Goal: Task Accomplishment & Management: Manage account settings

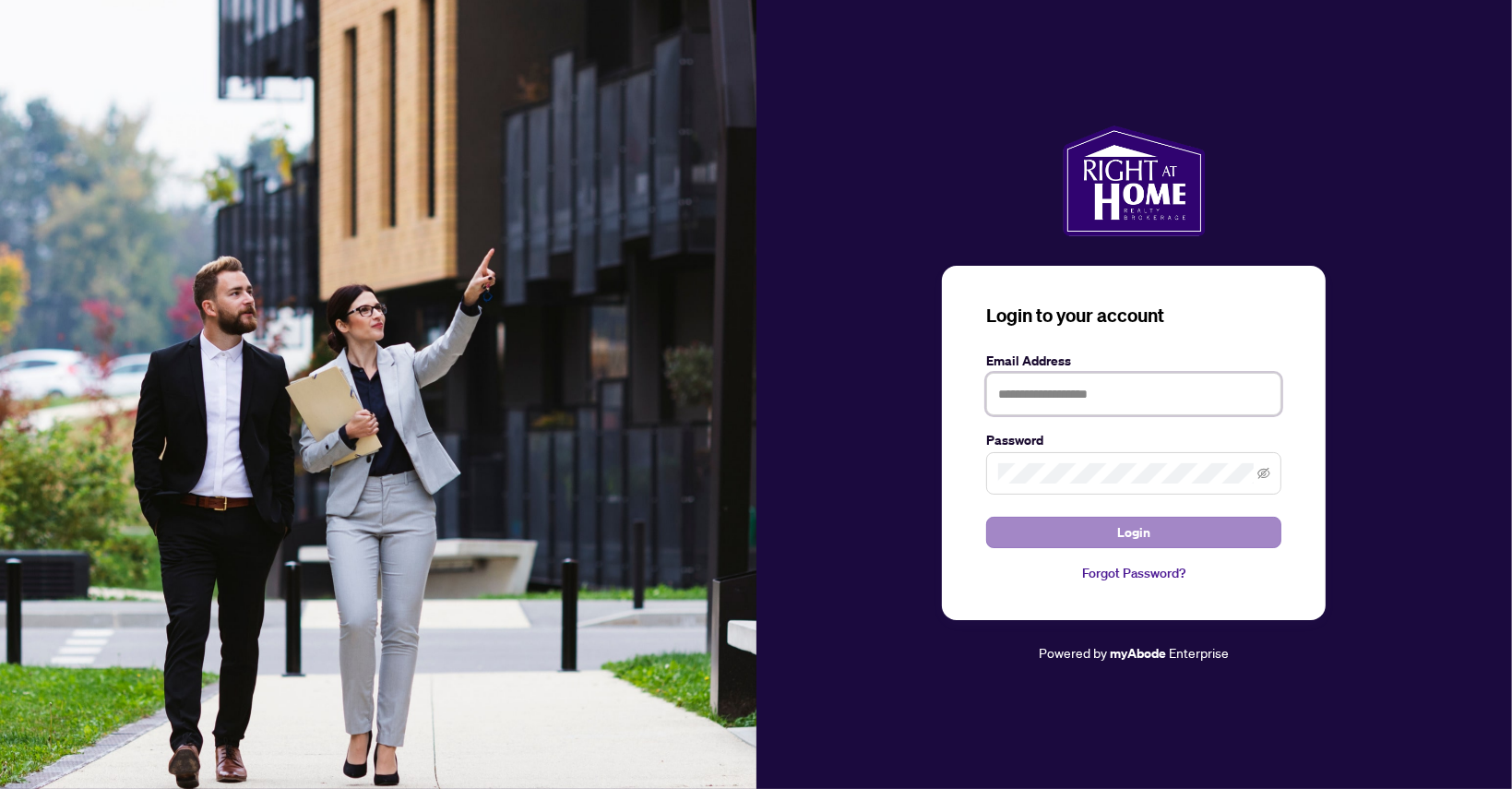
type input "**********"
click at [1120, 526] on span "Login" at bounding box center [1134, 532] width 34 height 30
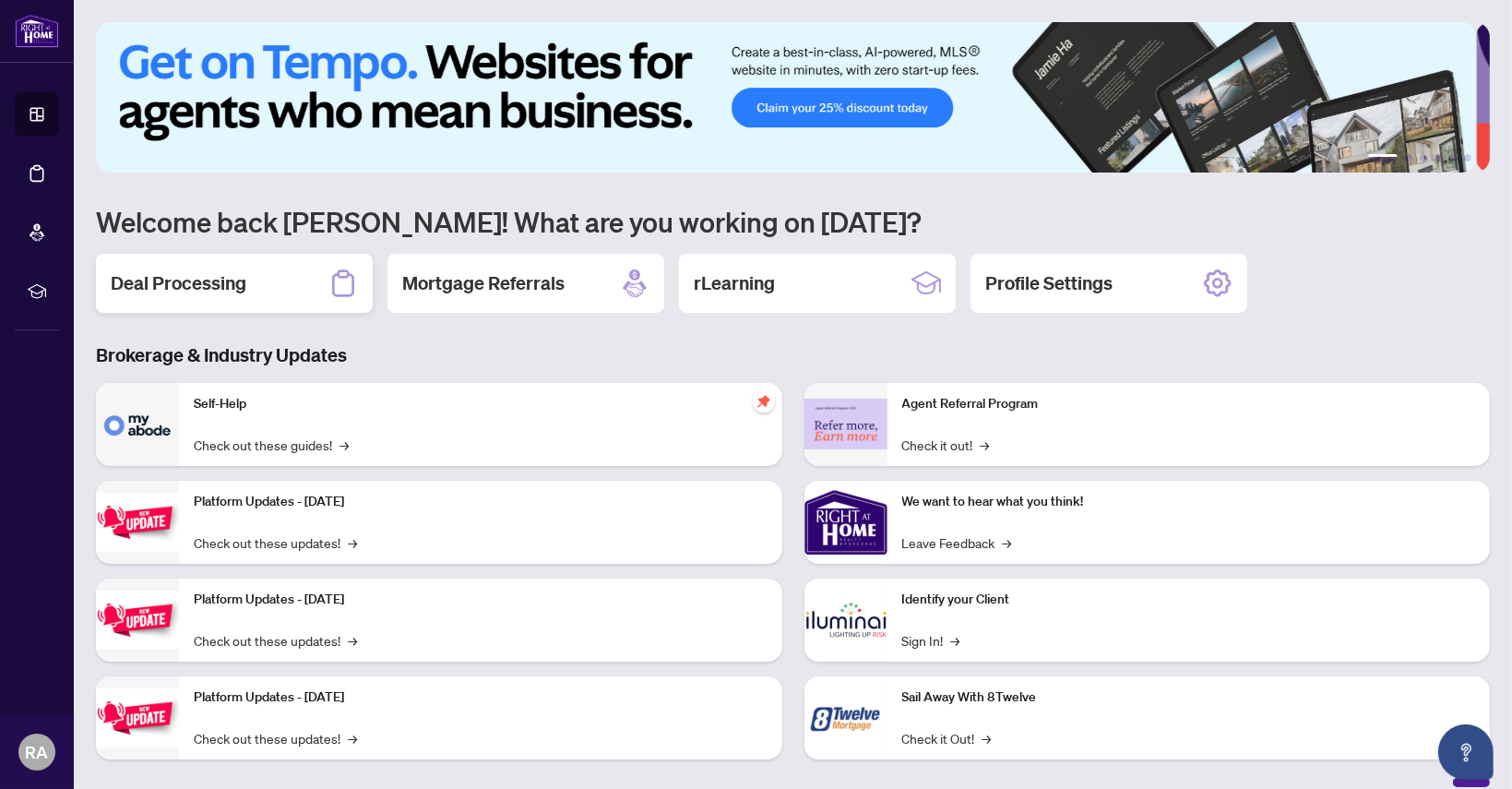
click at [210, 286] on h2 "Deal Processing" at bounding box center [178, 283] width 135 height 26
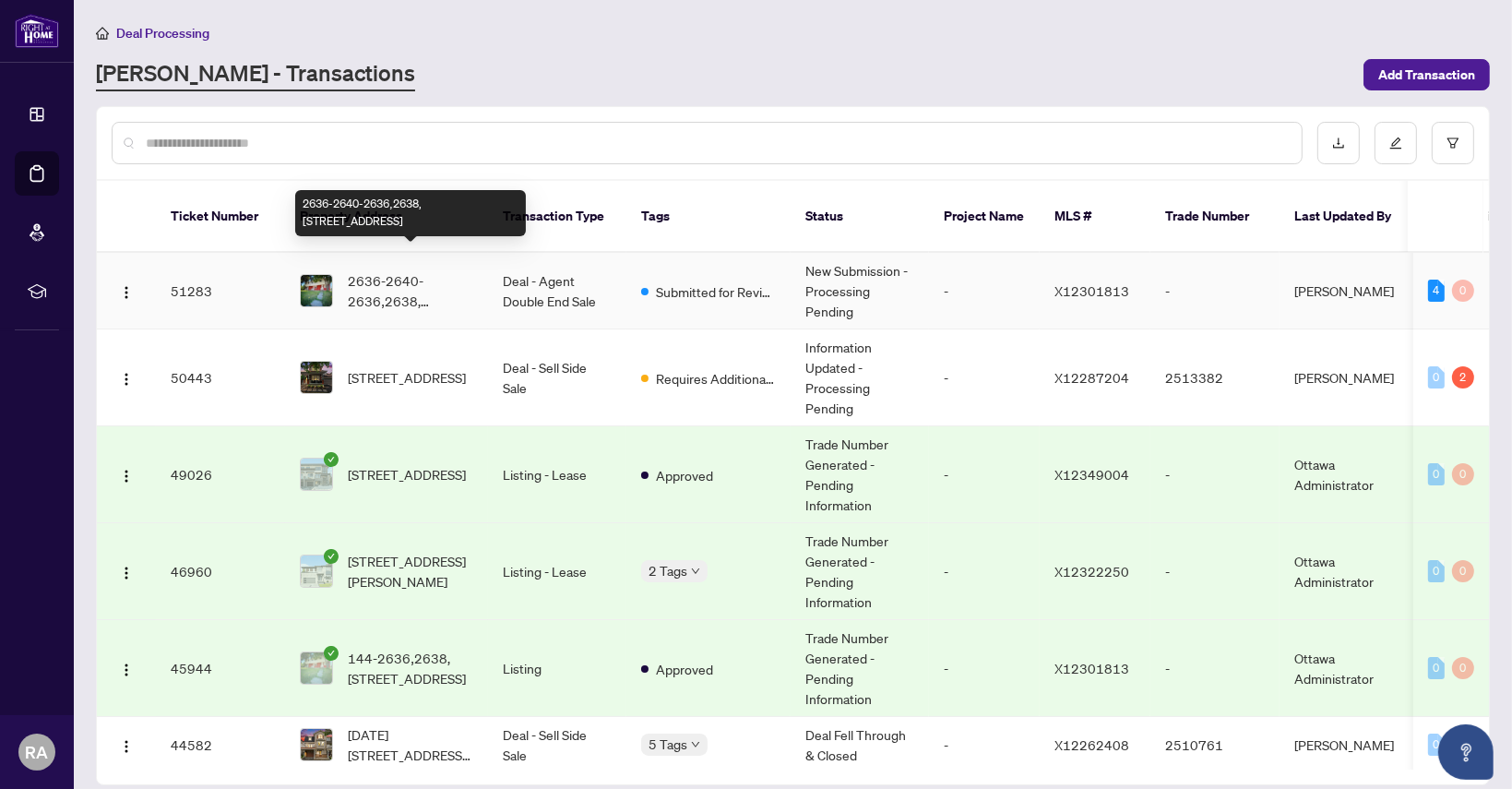
click at [382, 270] on span "2636-2640-2636,2638,[STREET_ADDRESS]" at bounding box center [410, 289] width 125 height 40
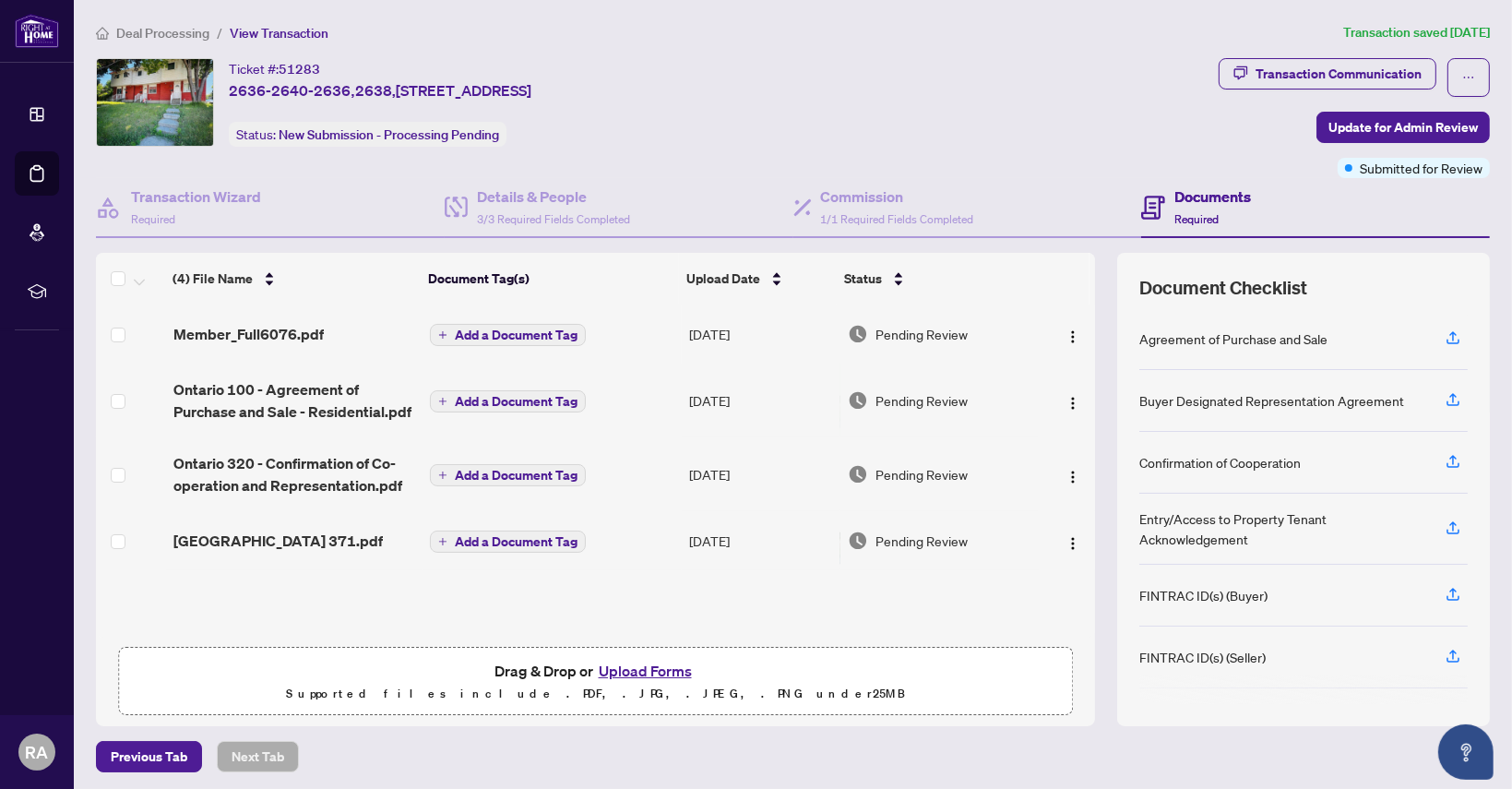
scroll to position [2, 0]
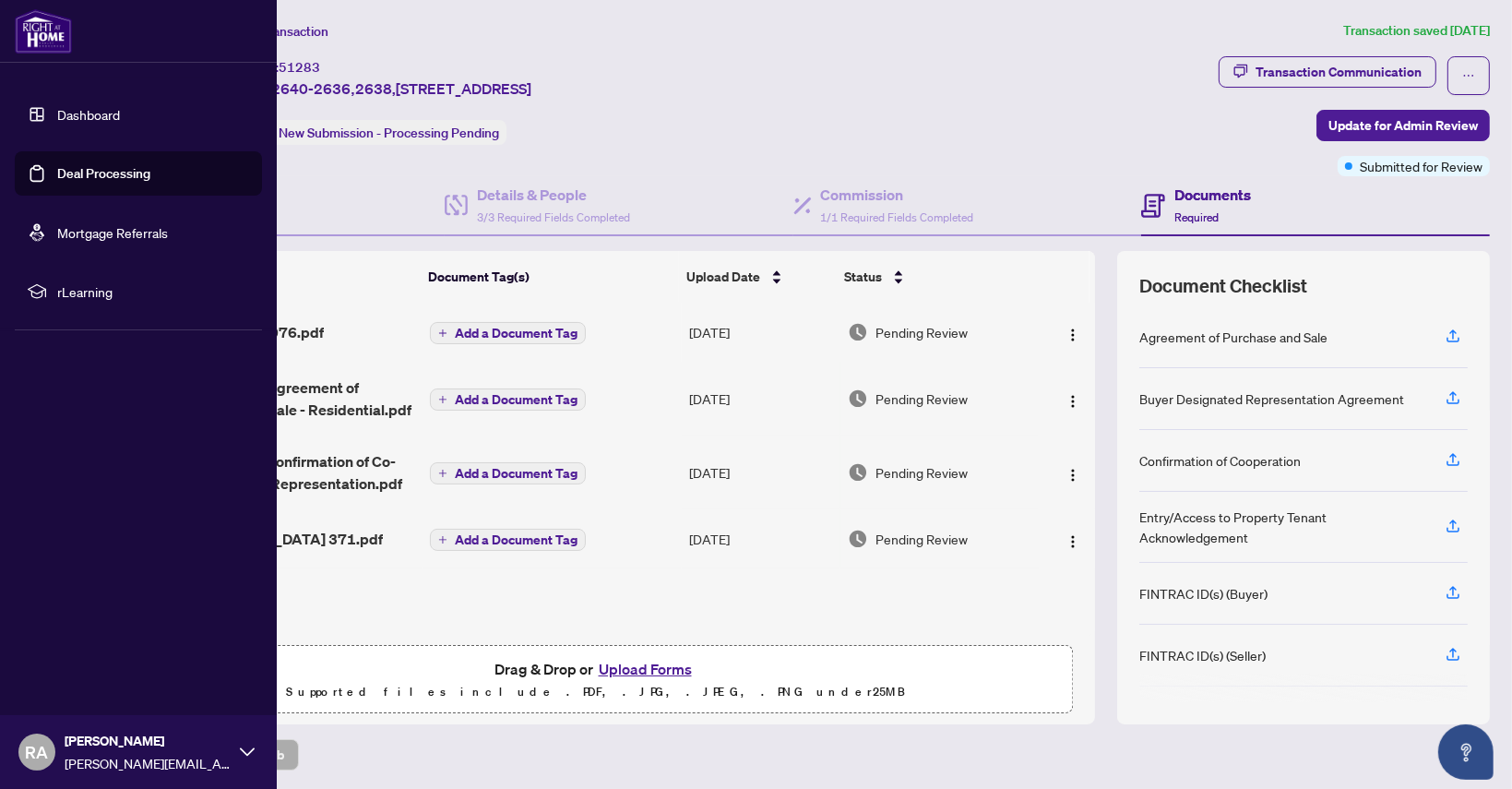
click at [93, 116] on link "Dashboard" at bounding box center [88, 115] width 63 height 17
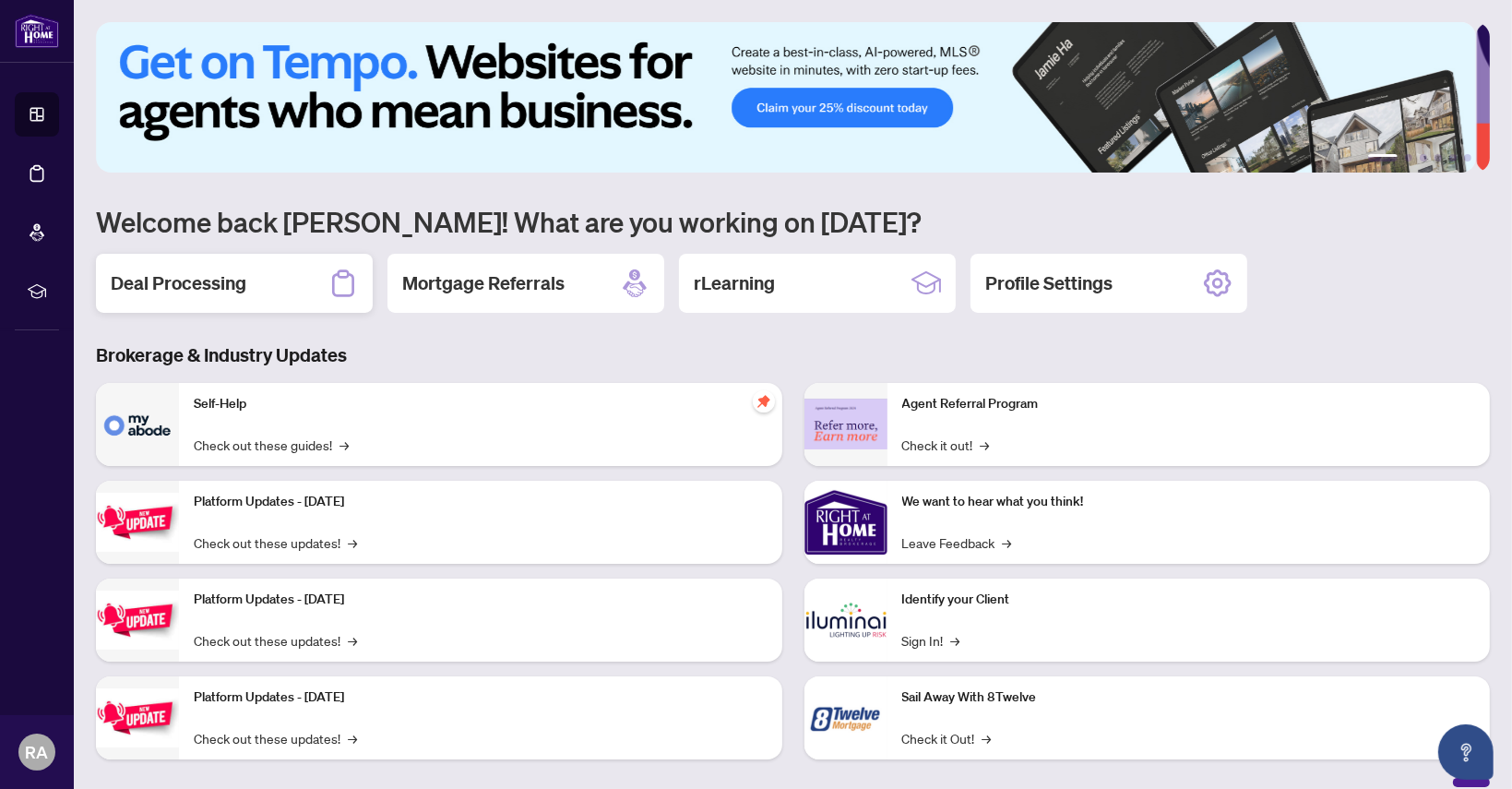
click at [197, 275] on h2 "Deal Processing" at bounding box center [178, 283] width 135 height 26
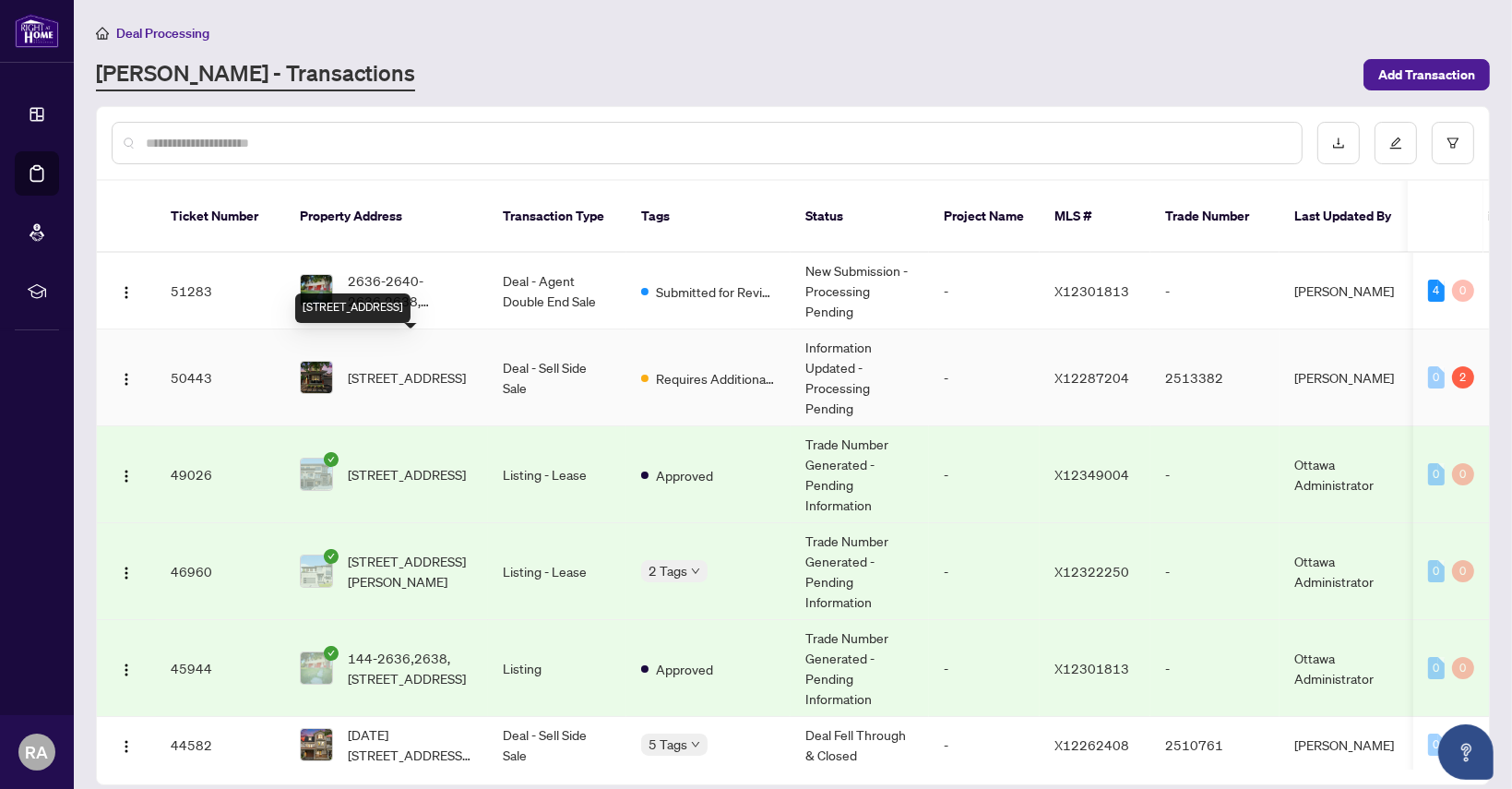
click at [416, 367] on span "[STREET_ADDRESS]" at bounding box center [406, 377] width 118 height 21
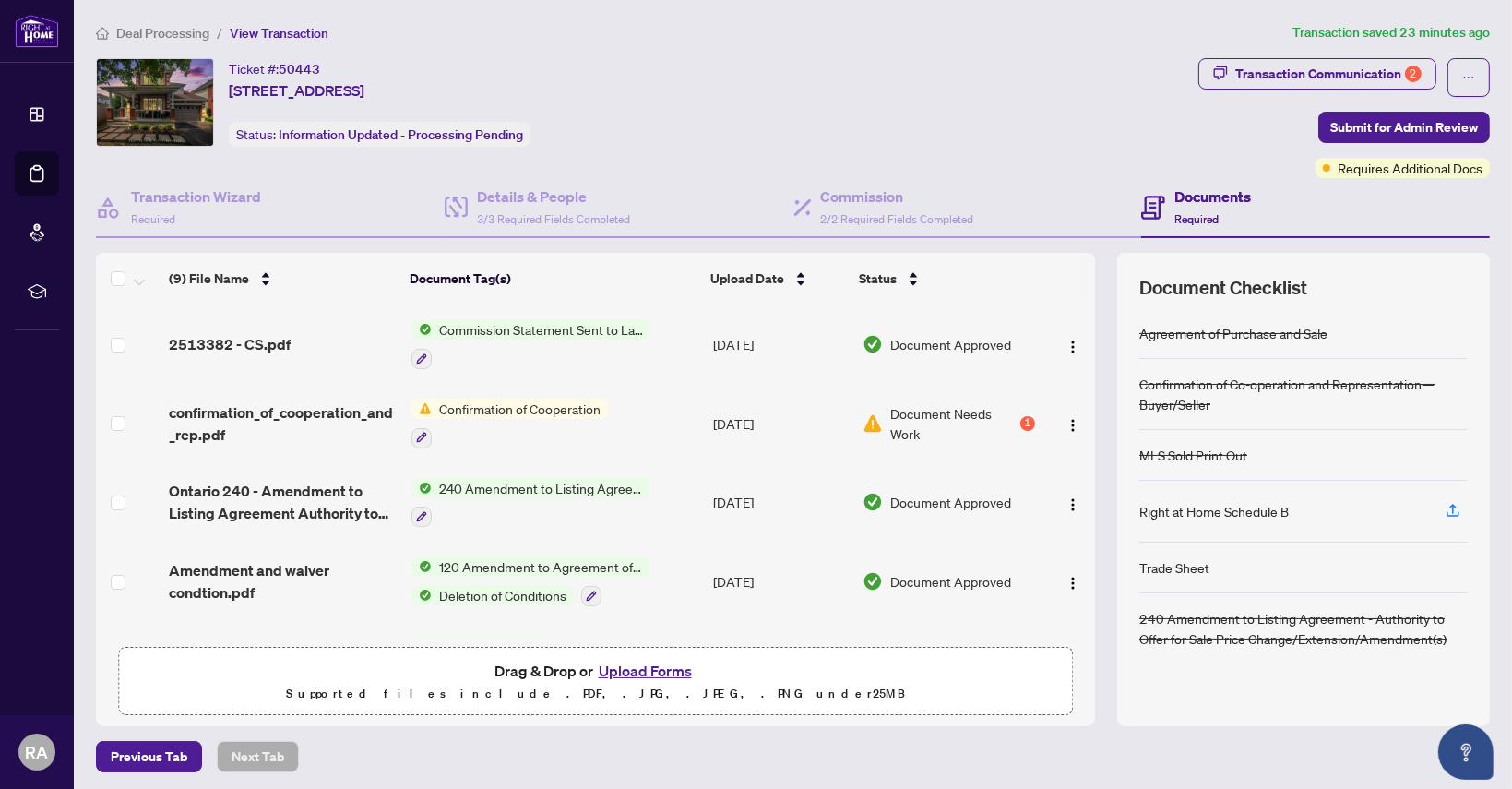
click at [893, 413] on span "Document Needs Work" at bounding box center [953, 423] width 126 height 40
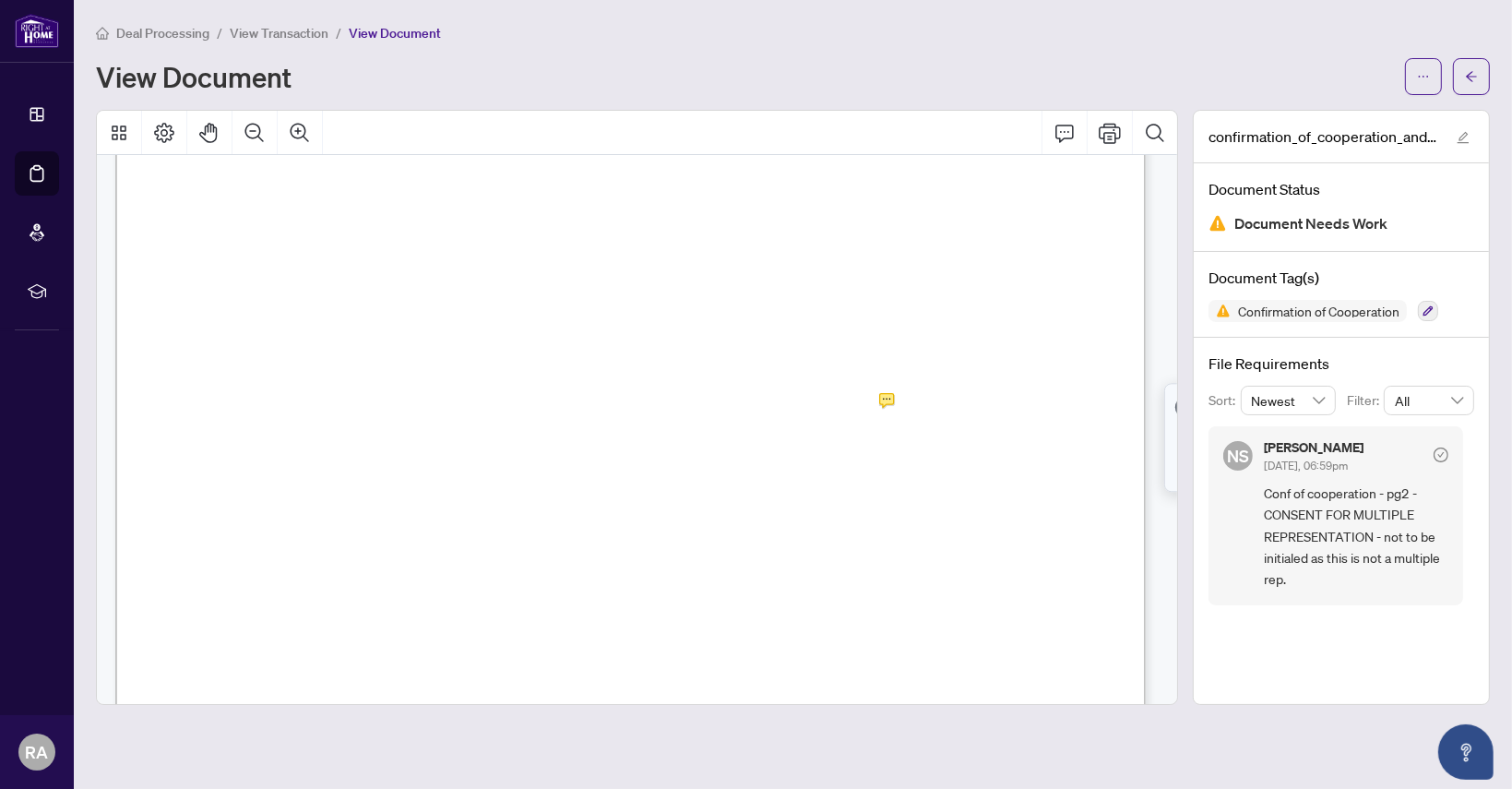
scroll to position [1811, 0]
